Goal: Information Seeking & Learning: Learn about a topic

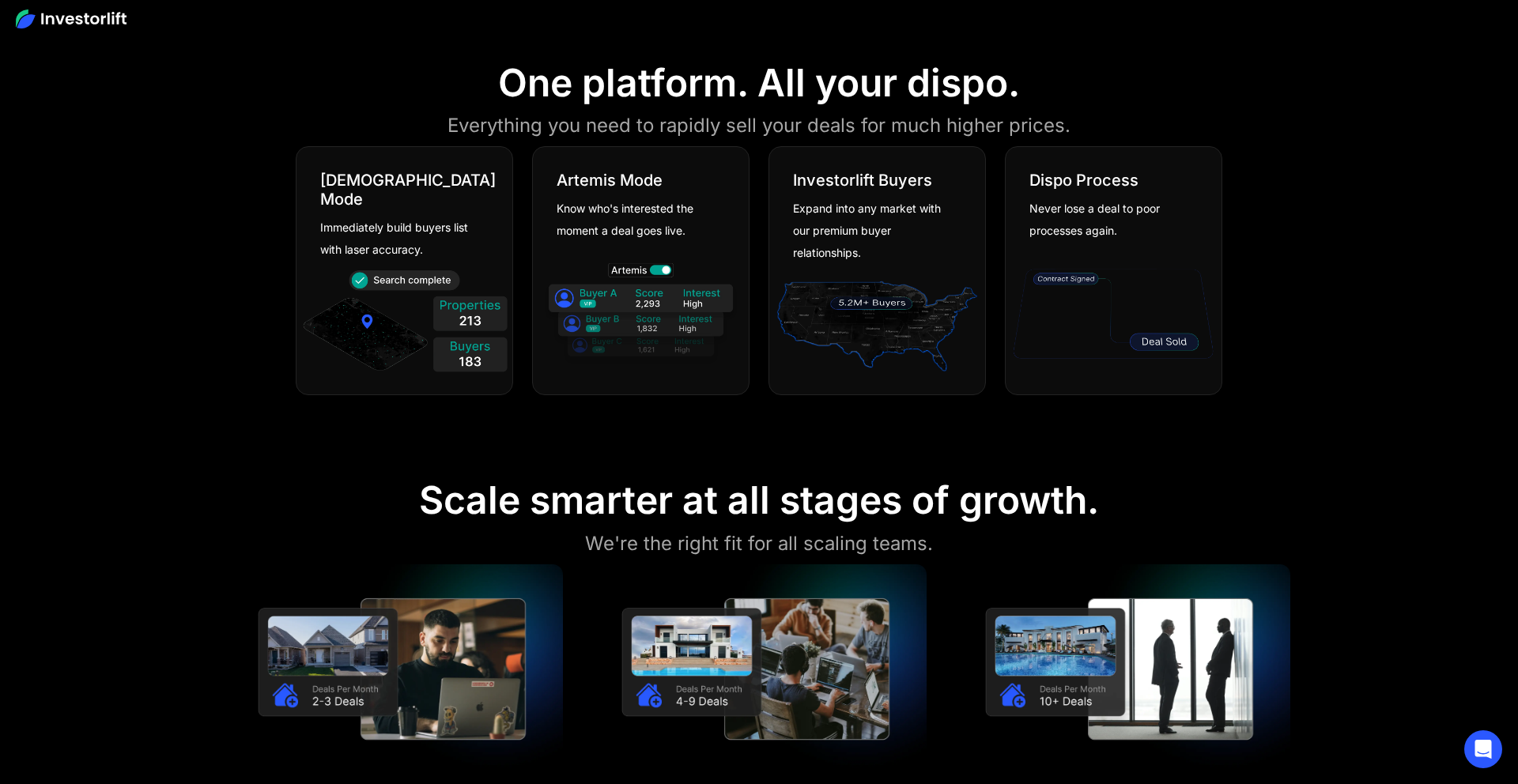
scroll to position [1091, 0]
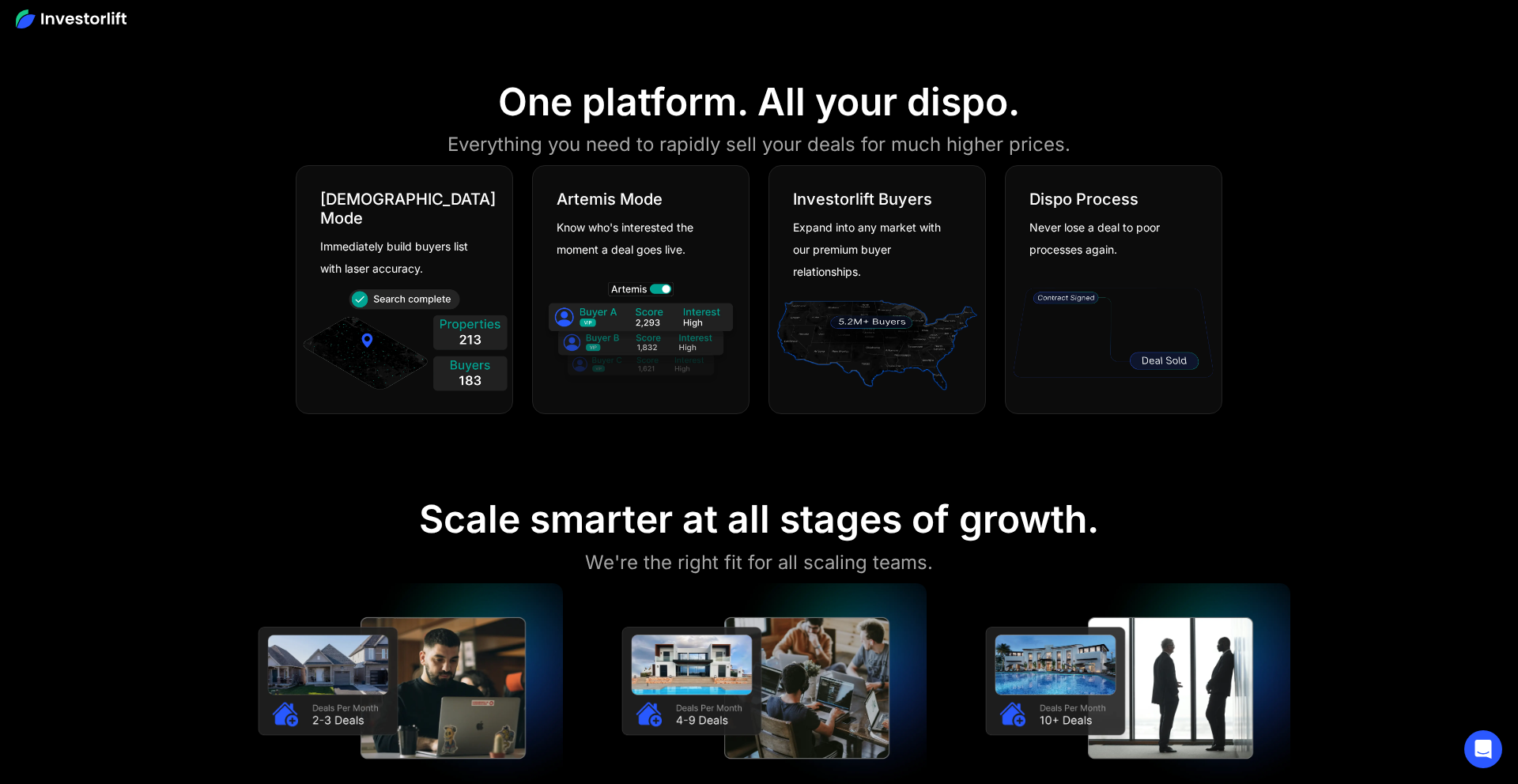
click at [1368, 367] on section "One platform. All your dispo. Everything you need to rapidly sell your deals fo…" at bounding box center [759, 249] width 1518 height 418
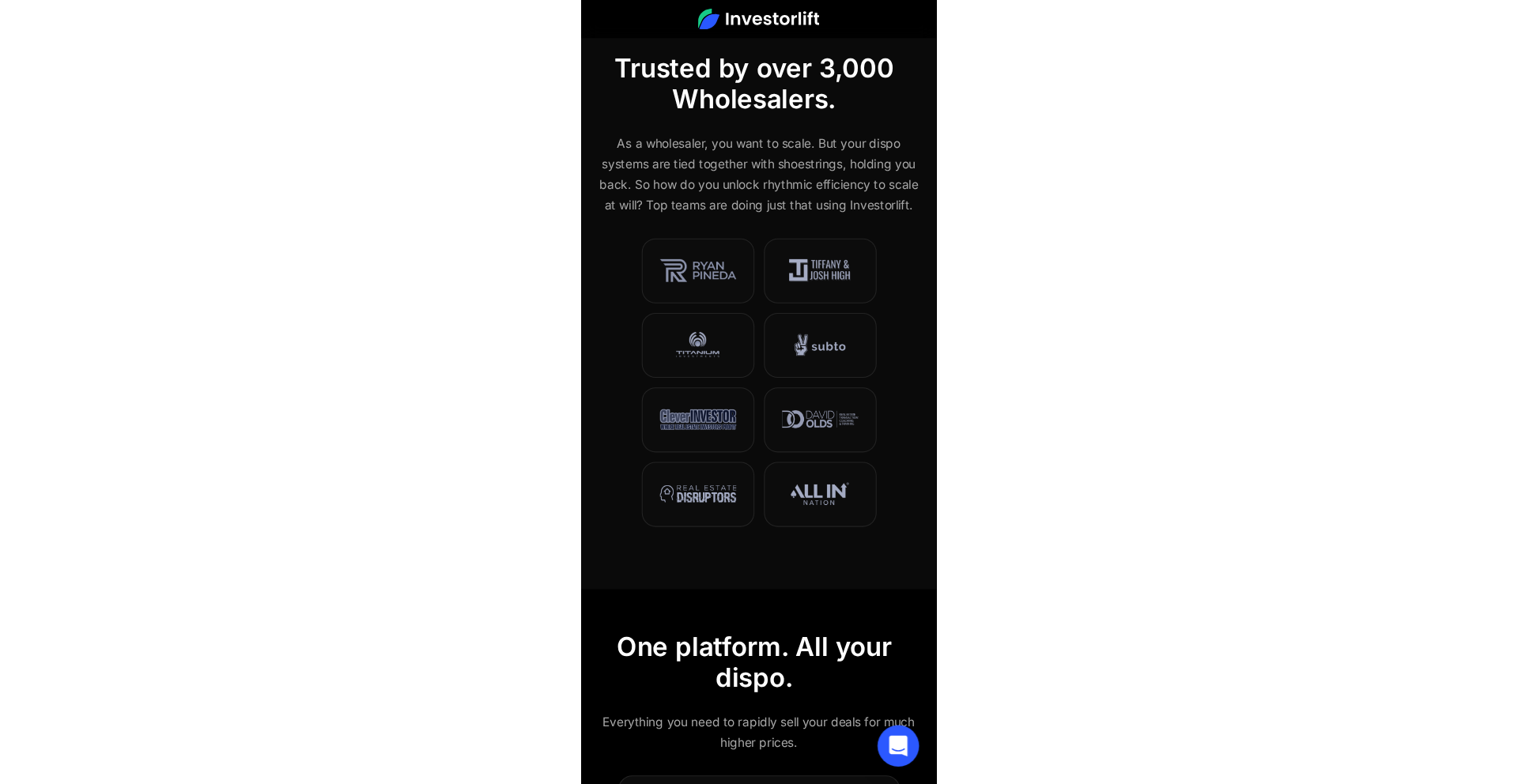
scroll to position [774, 0]
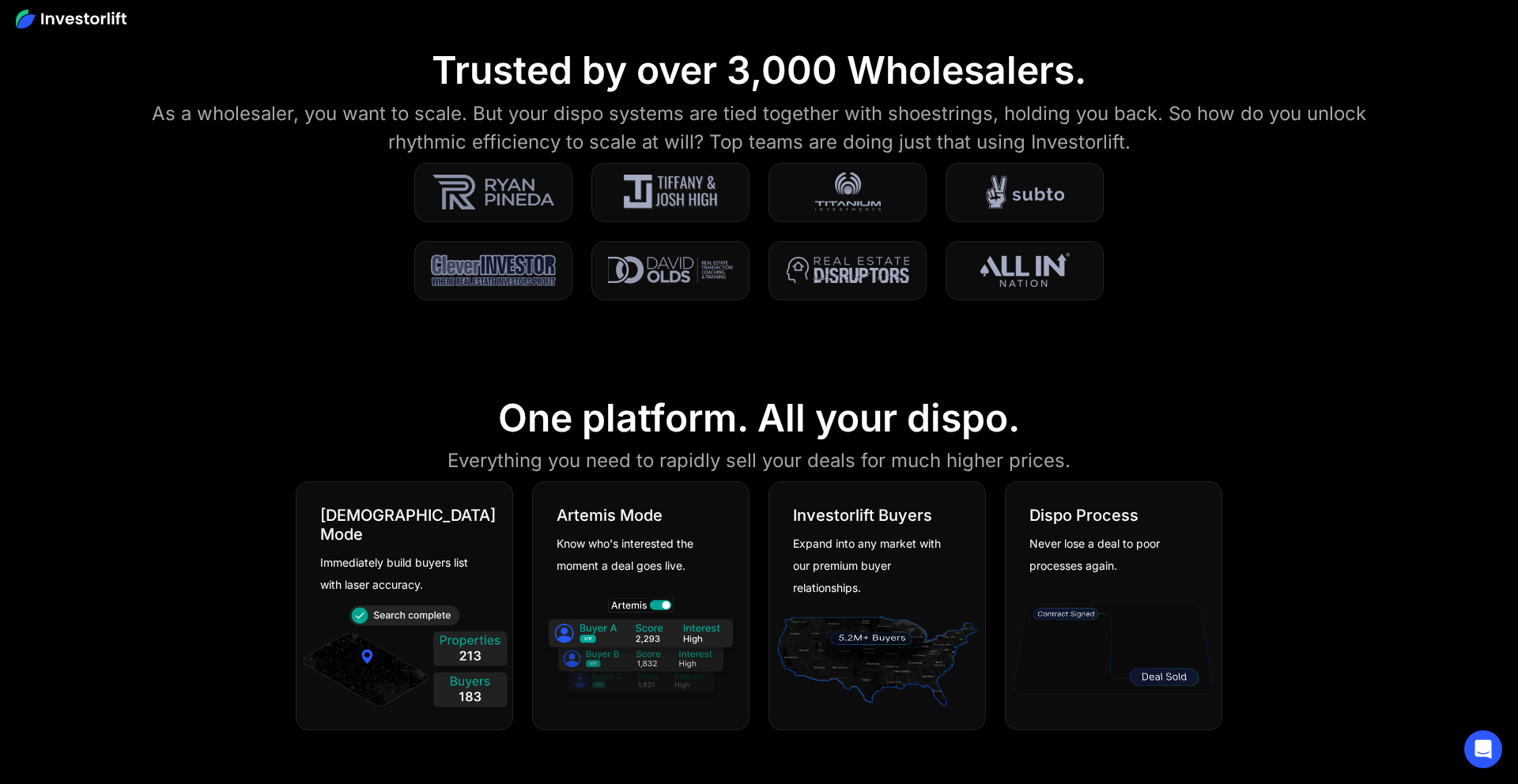
click at [1325, 235] on section "Trusted by over 3,000 Wholesalers. As a wholesaler, you want to scale. But your…" at bounding box center [759, 183] width 1518 height 347
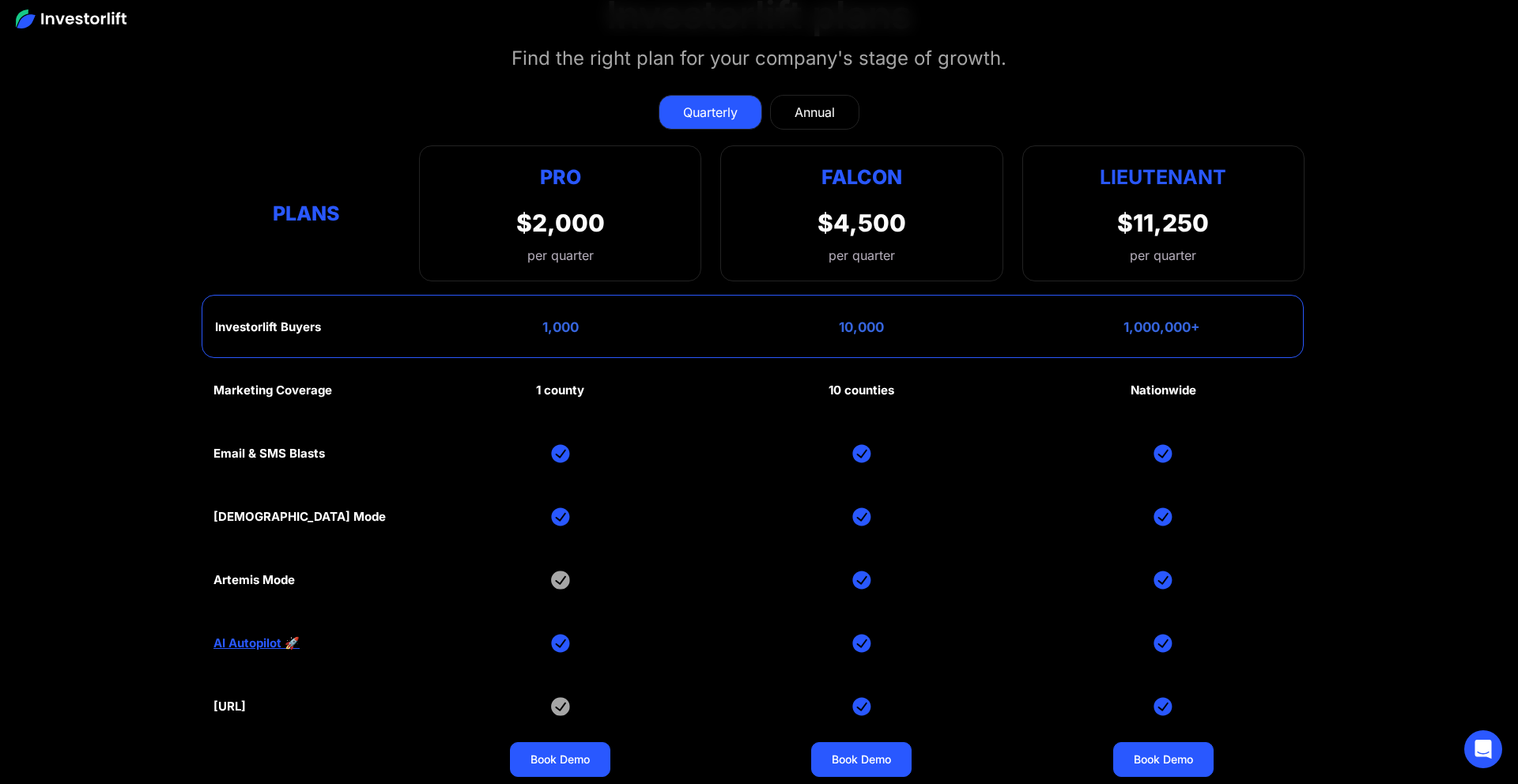
scroll to position [7255, 0]
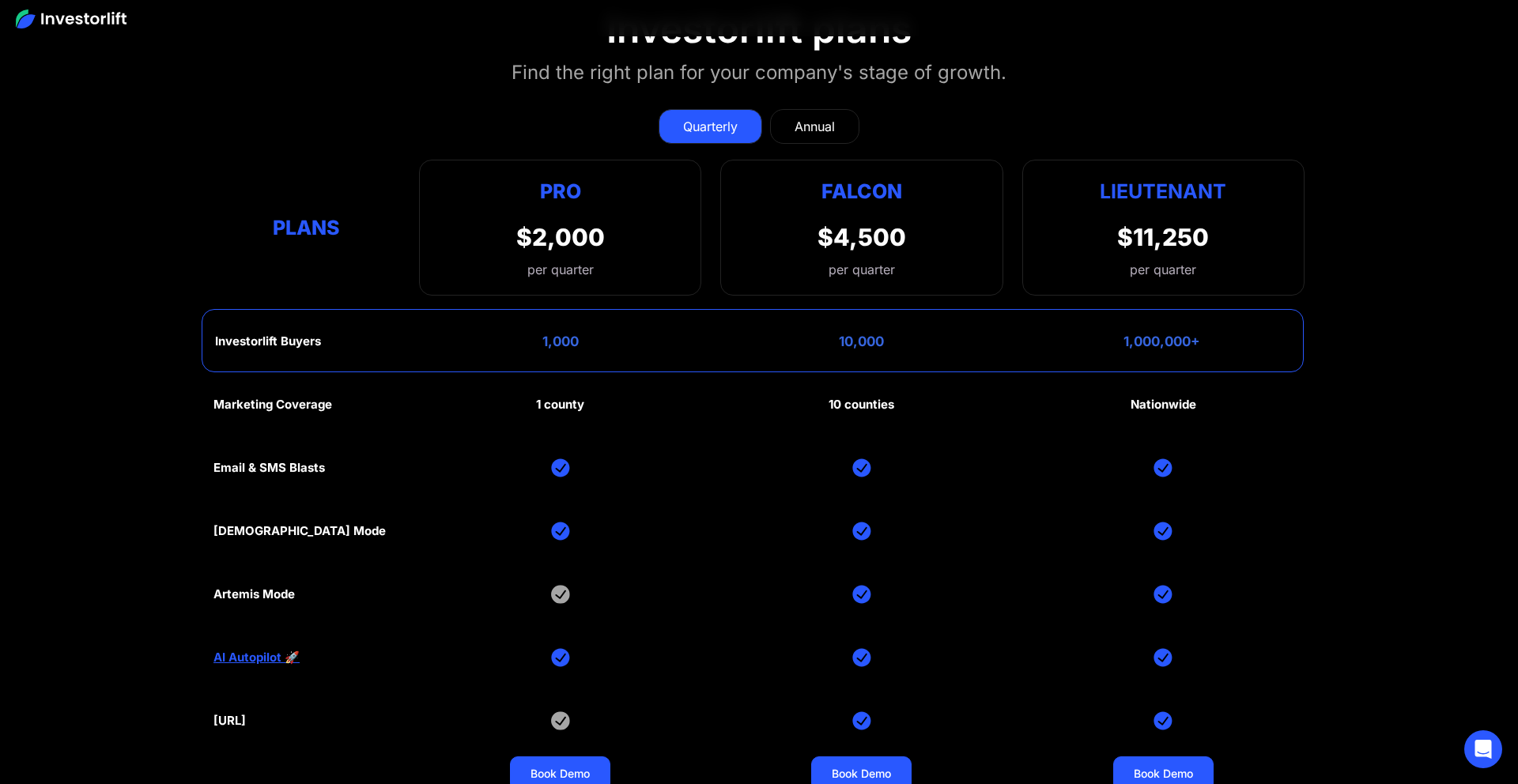
click at [814, 135] on link "Annual" at bounding box center [814, 126] width 89 height 35
click at [715, 121] on div "Quarterly" at bounding box center [710, 127] width 54 height 19
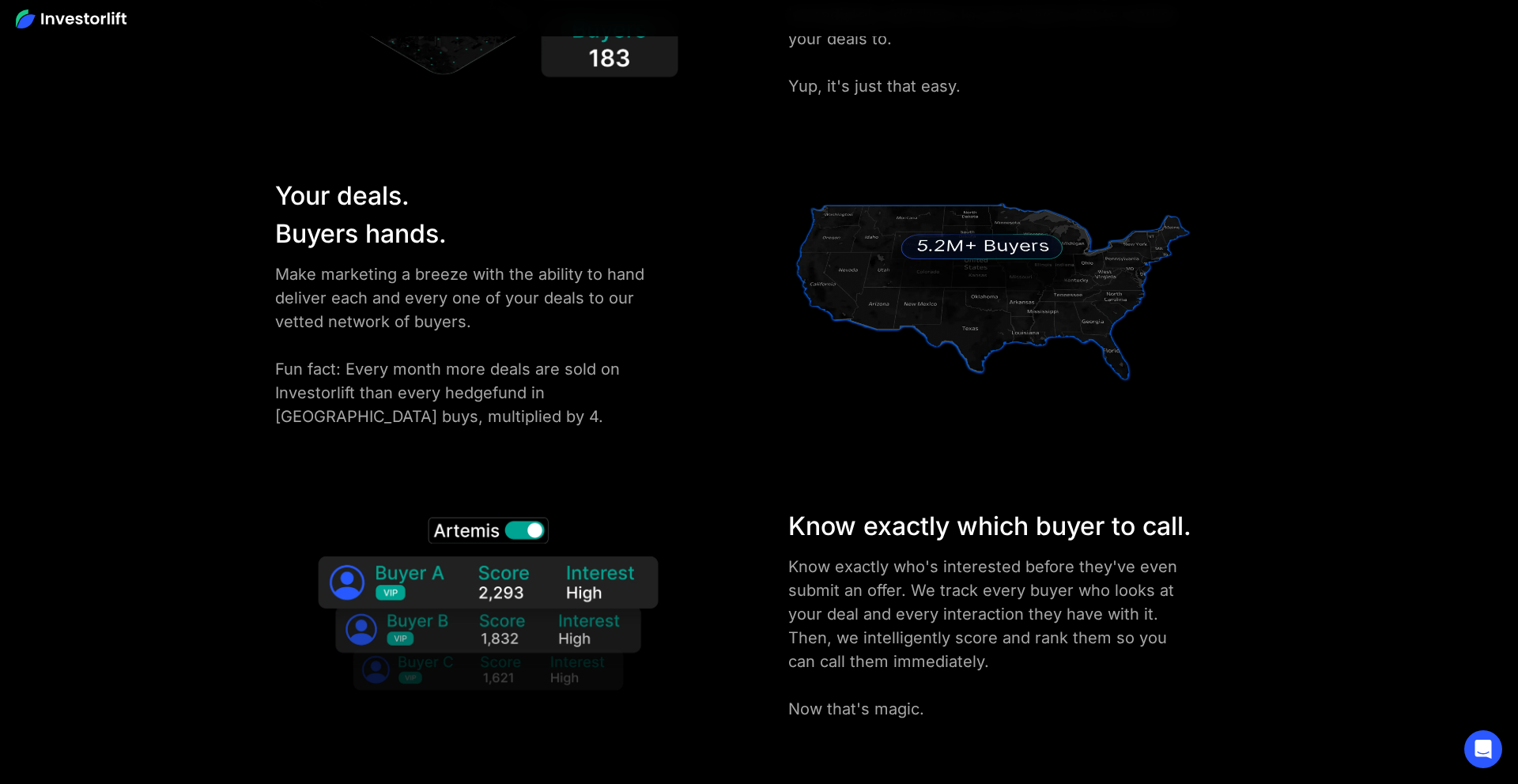
scroll to position [0, 0]
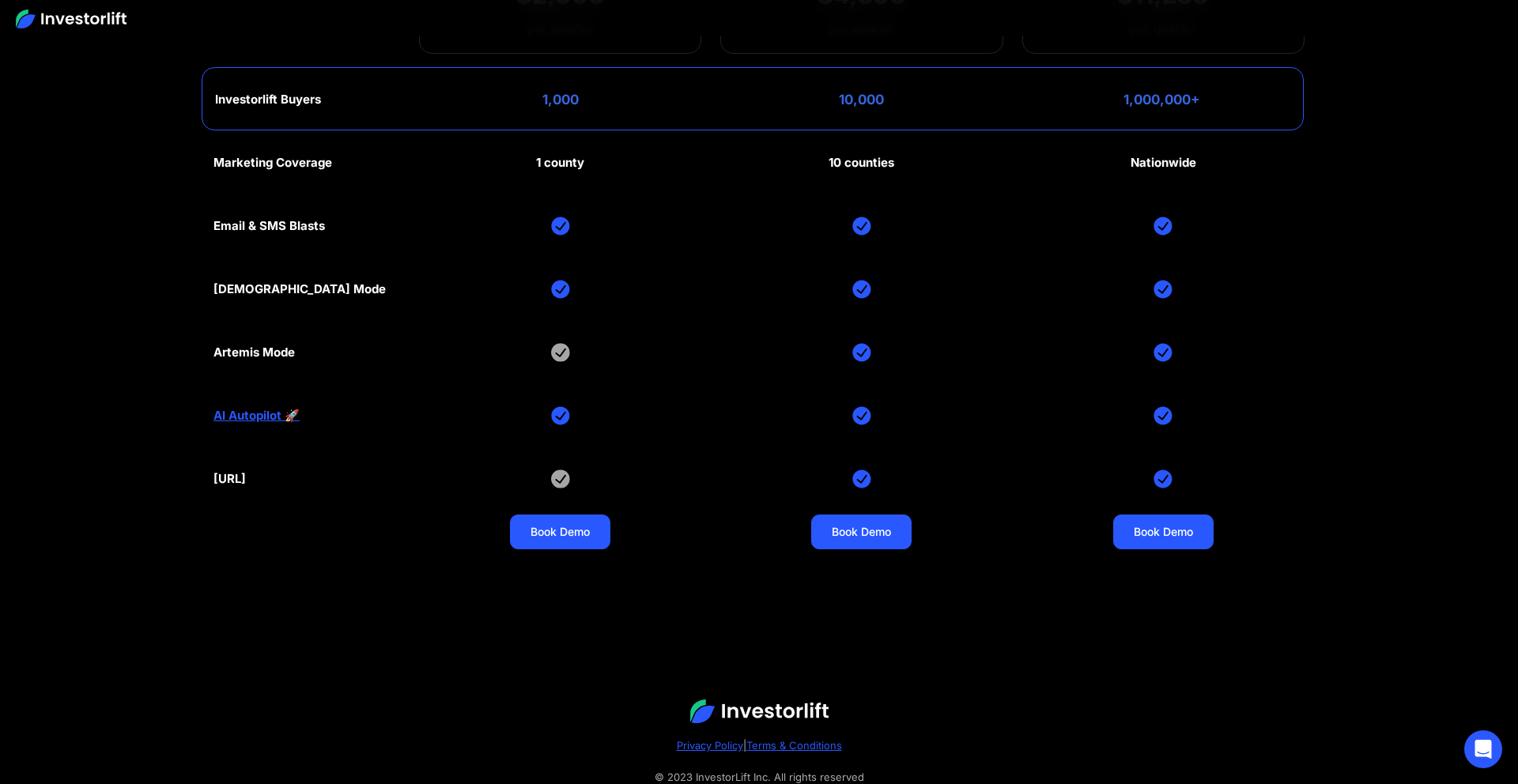
scroll to position [7544, 0]
